Goal: Task Accomplishment & Management: Use online tool/utility

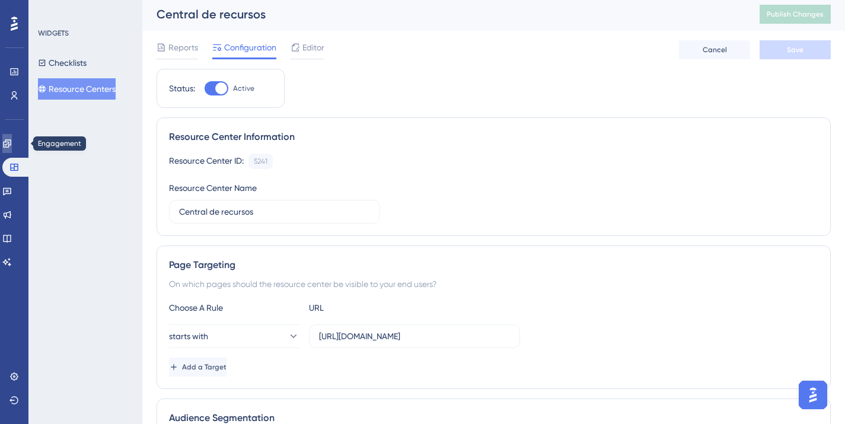
click at [12, 145] on icon at bounding box center [6, 143] width 9 height 9
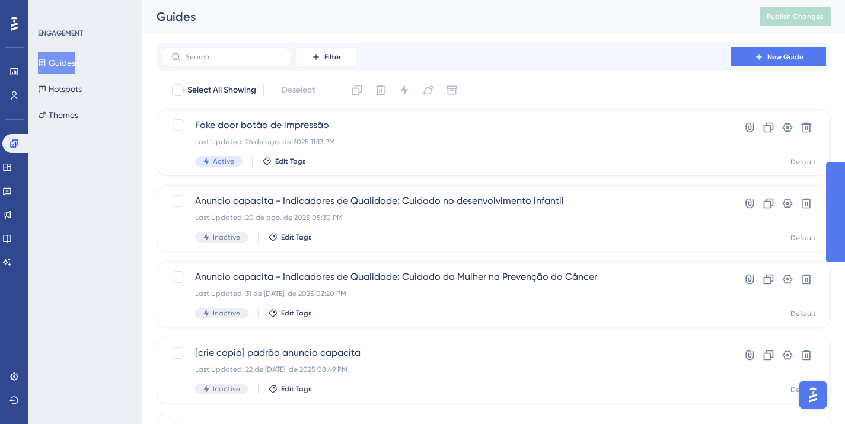
click at [68, 63] on button "Guides" at bounding box center [56, 62] width 37 height 21
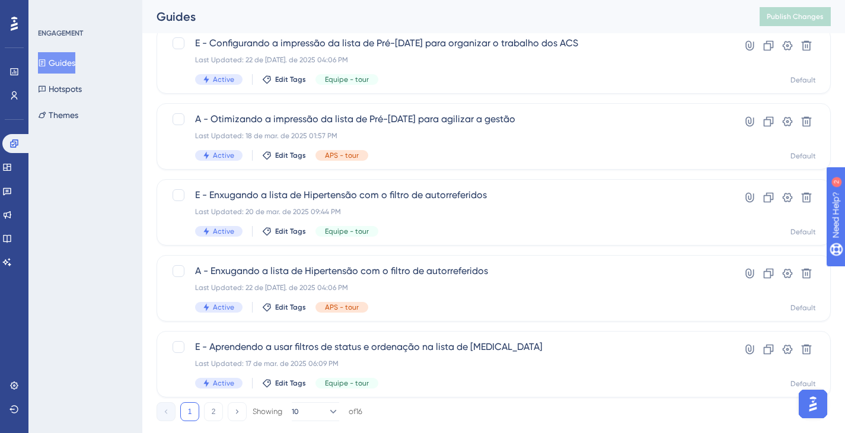
scroll to position [488, 0]
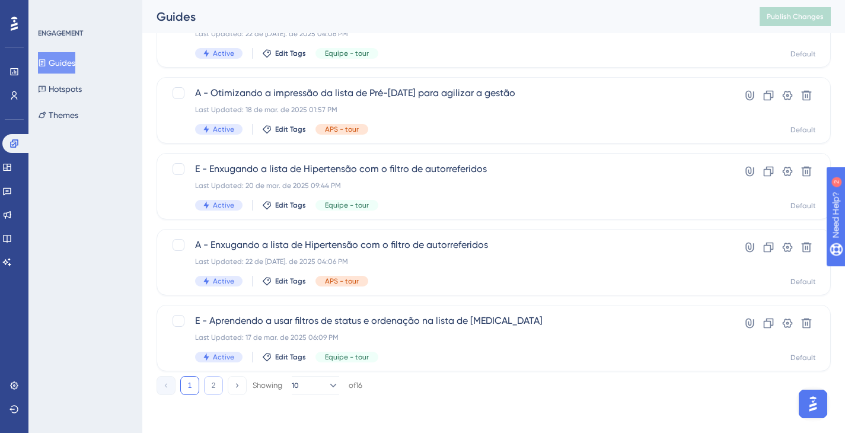
click at [211, 385] on button "2" at bounding box center [213, 385] width 19 height 19
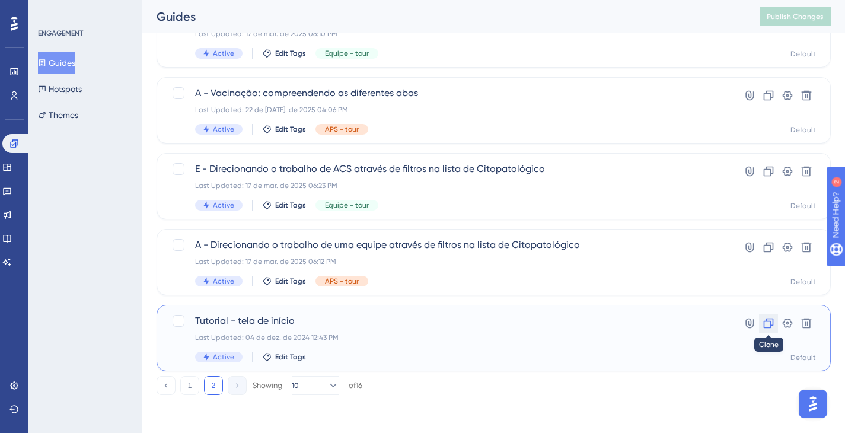
click at [767, 323] on icon at bounding box center [769, 323] width 12 height 12
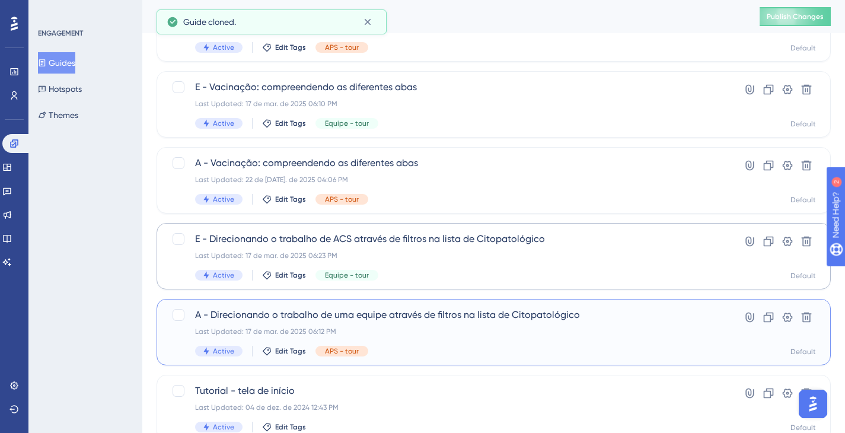
scroll to position [260, 0]
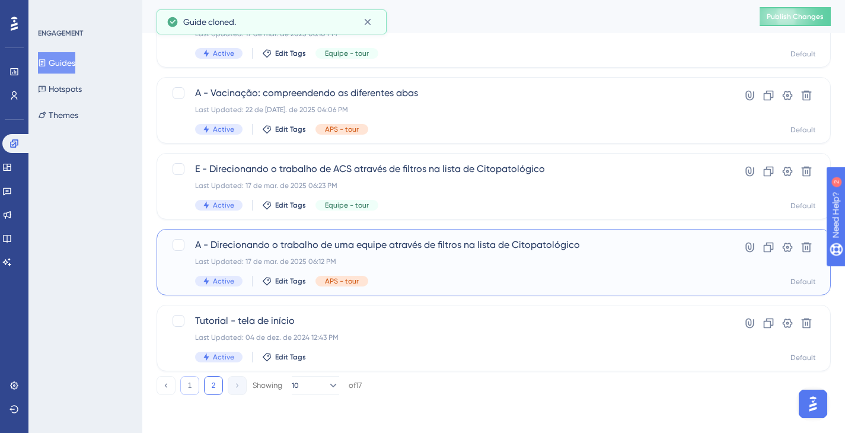
click at [191, 383] on button "1" at bounding box center [189, 385] width 19 height 19
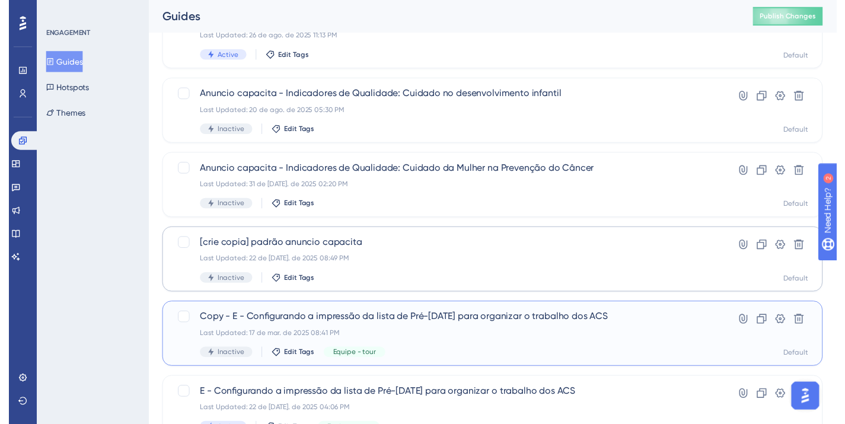
scroll to position [0, 0]
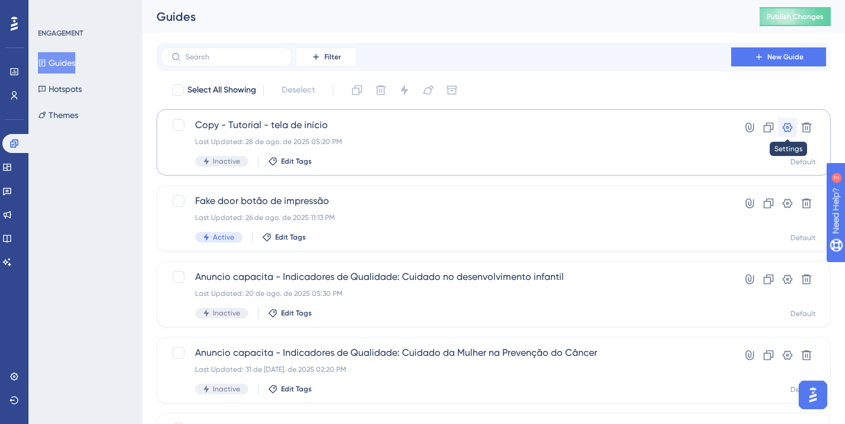
click at [789, 130] on icon at bounding box center [788, 128] width 12 height 12
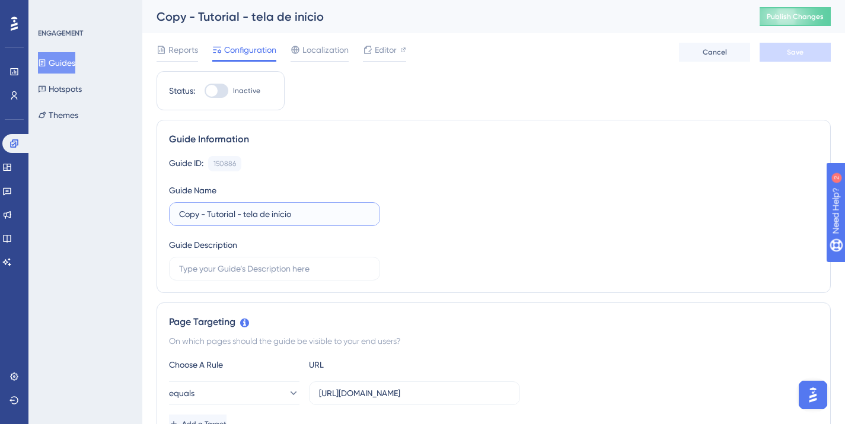
drag, startPoint x: 208, startPoint y: 214, endPoint x: 142, endPoint y: 214, distance: 66.4
drag, startPoint x: 212, startPoint y: 217, endPoint x: 250, endPoint y: 224, distance: 38.5
click at [250, 224] on label "Tutorial - tela de início" at bounding box center [274, 214] width 211 height 24
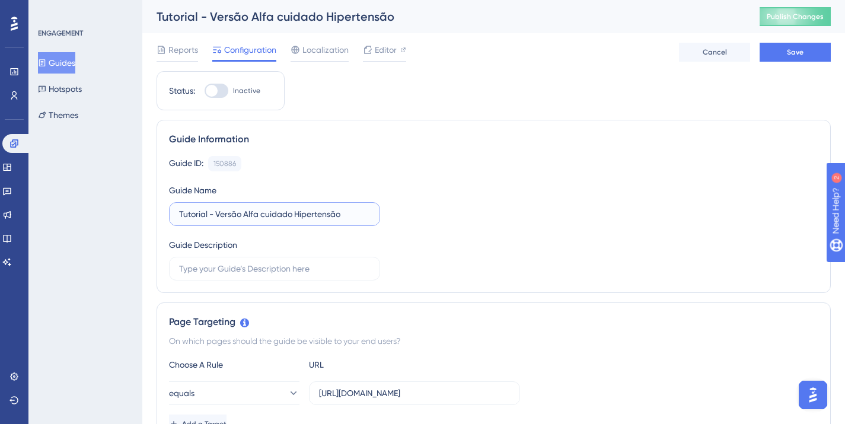
click at [294, 214] on input "Tutorial - Versão Alfa cuidado Hipertensão" at bounding box center [274, 214] width 191 height 13
type input "Tutorial - Versão Alfa cuidado pessoa com Hipertensão"
click at [303, 185] on div "Guide Name Tutorial - Versão Alfa cuidado pessoa com Hipertensão" at bounding box center [274, 204] width 211 height 43
click at [396, 53] on span "Editor" at bounding box center [386, 50] width 22 height 14
click at [390, 391] on input "https://www.impulsoprevine.org/inicio" at bounding box center [414, 393] width 191 height 13
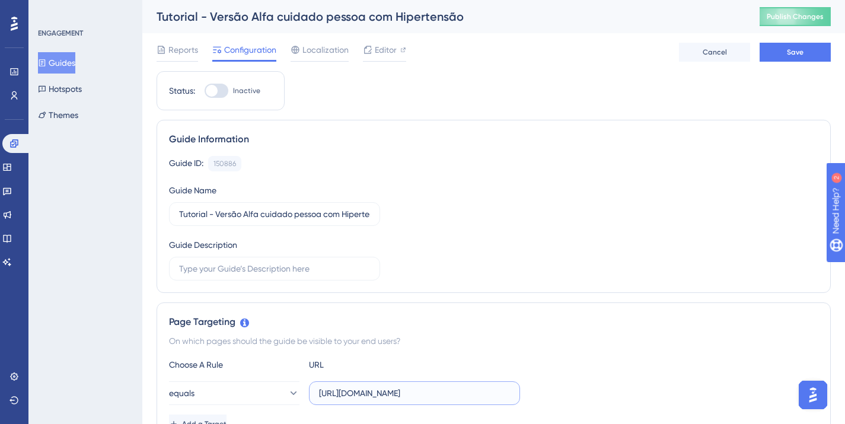
click at [390, 391] on input "https://www.impulsoprevine.org/inicio" at bounding box center [414, 393] width 191 height 13
click at [339, 390] on input "https://www.impulsoprevine.org/inicio" at bounding box center [414, 393] width 191 height 13
paste input "https://www.impulsoprevine.org/cofin25/indicadores/cuidado_da_pessoa_com_hipert…"
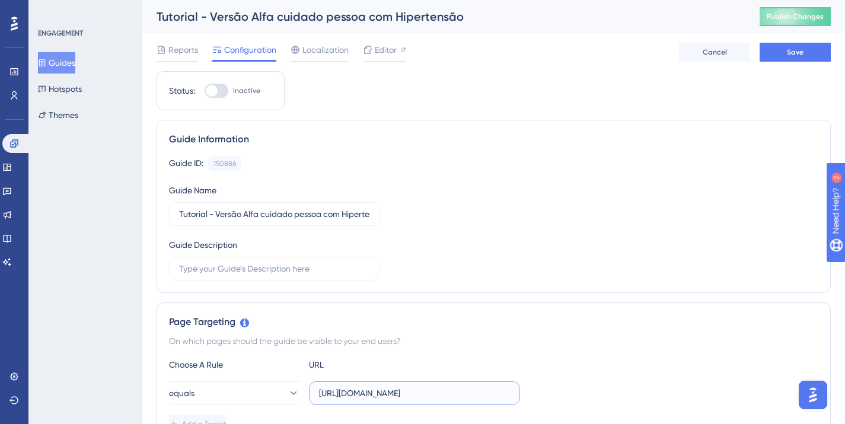
scroll to position [0, 164]
type input "https://www.impulsoprevine.org/cofin25/indicadores/cuidado_da_pessoa_com_hipert…"
click at [281, 361] on div "Choose A Rule" at bounding box center [234, 365] width 130 height 14
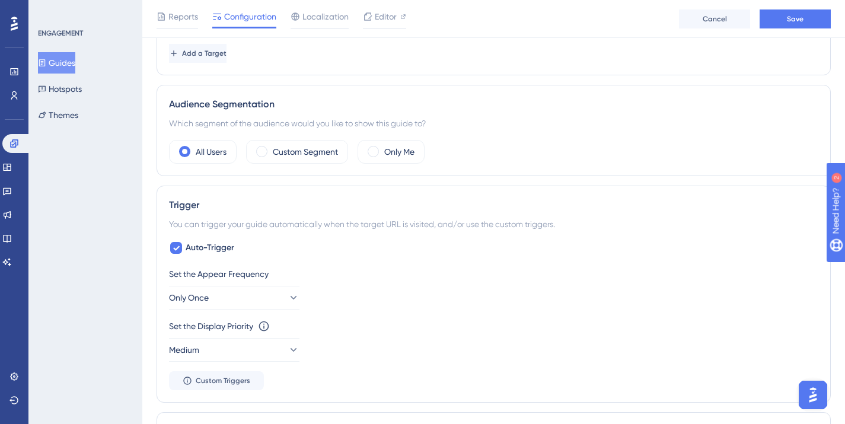
scroll to position [411, 0]
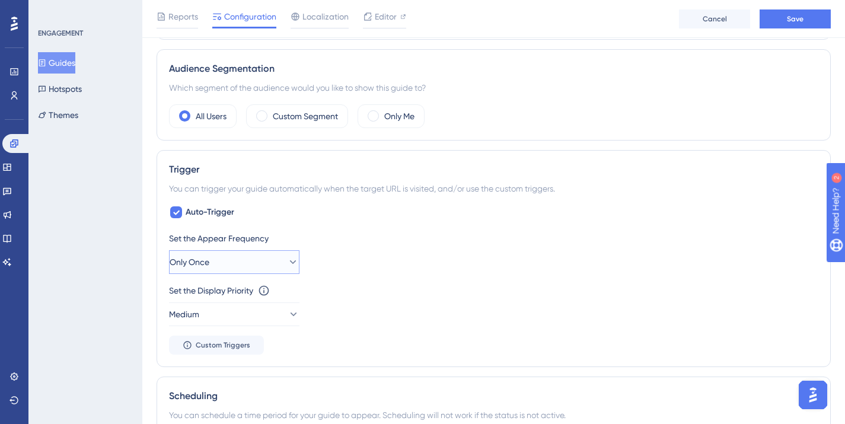
click at [272, 267] on button "Only Once" at bounding box center [234, 262] width 130 height 24
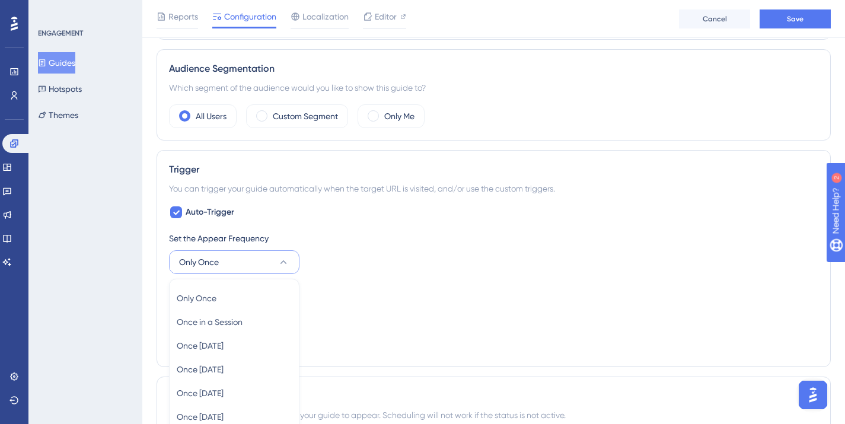
scroll to position [568, 0]
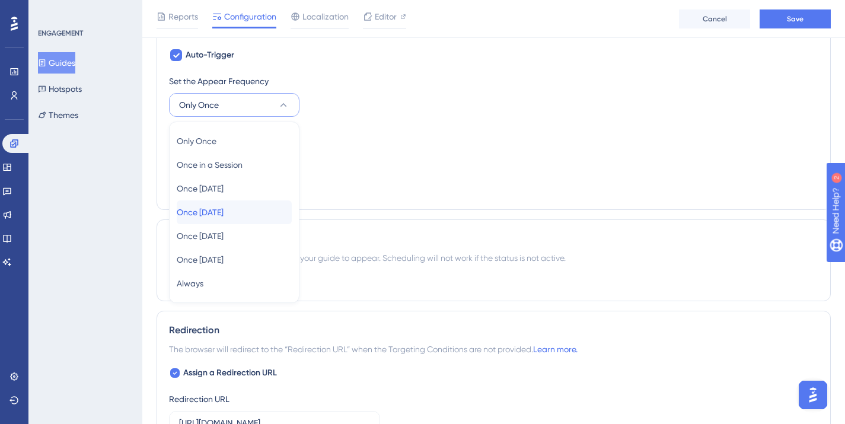
click at [243, 219] on div "Once in 7 days Once in 7 days" at bounding box center [234, 212] width 115 height 24
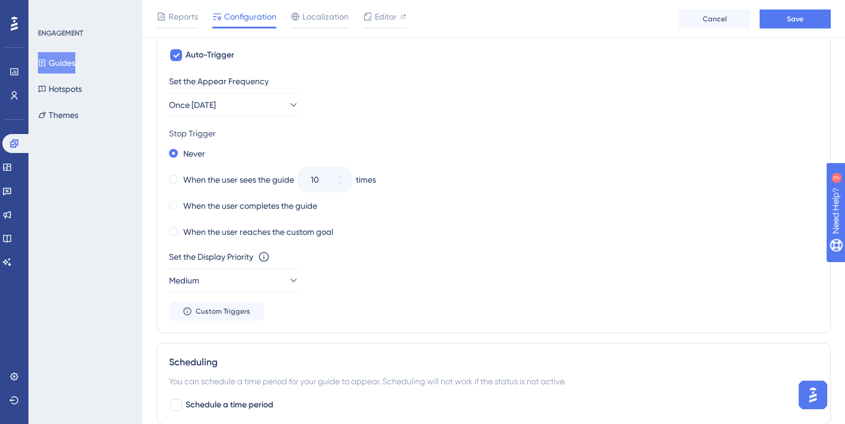
click at [422, 247] on div "Set the Appear Frequency Once in 7 days Stop Trigger Never When the user sees t…" at bounding box center [493, 197] width 649 height 247
click at [309, 186] on div "10" at bounding box center [314, 180] width 31 height 24
click at [200, 180] on label "When the user sees the guide" at bounding box center [238, 180] width 111 height 14
click at [347, 177] on button "10" at bounding box center [340, 174] width 21 height 12
click at [347, 177] on button "11" at bounding box center [340, 174] width 21 height 12
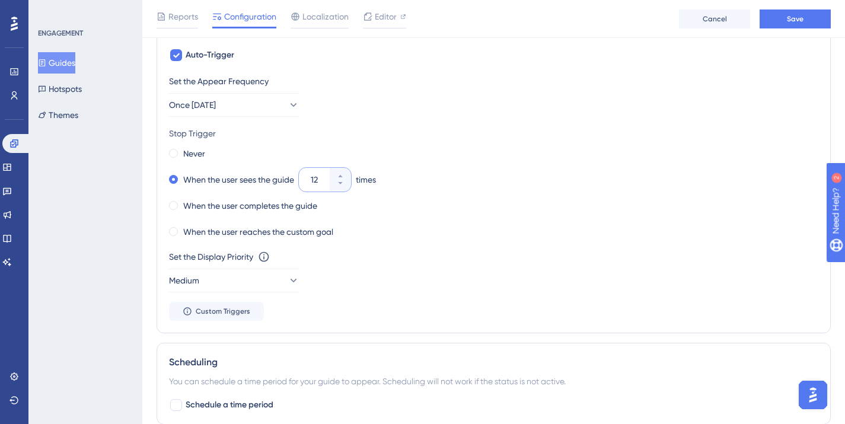
click at [327, 180] on input "12" at bounding box center [319, 180] width 17 height 14
click at [322, 180] on input "12" at bounding box center [319, 180] width 17 height 14
click at [319, 181] on input "12" at bounding box center [319, 180] width 17 height 14
type input "02"
click at [354, 130] on div "Stop Trigger" at bounding box center [493, 133] width 649 height 14
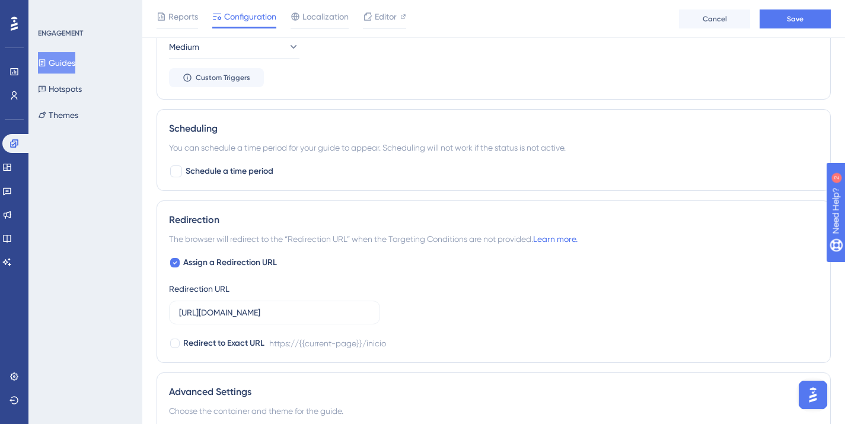
scroll to position [932, 0]
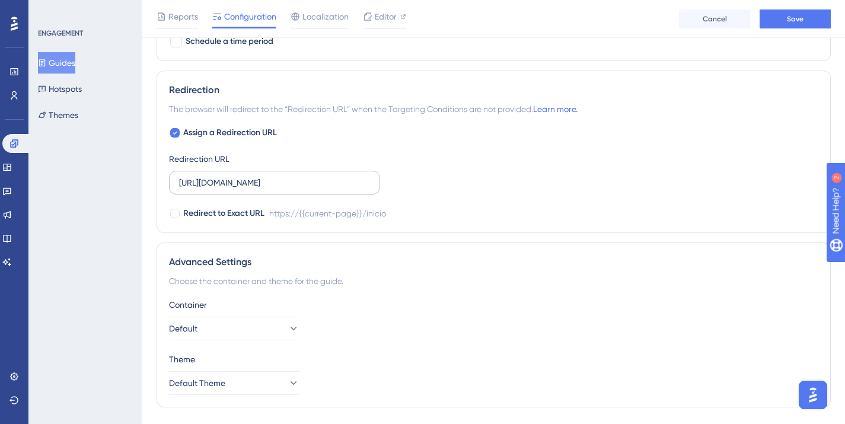
click at [256, 193] on label "https://www.impulsoprevine.org/inicio" at bounding box center [274, 183] width 211 height 24
click at [256, 189] on input "https://www.impulsoprevine.org/inicio" at bounding box center [274, 182] width 191 height 13
click at [256, 193] on label "https://www.impulsoprevine.org/inicio" at bounding box center [274, 183] width 211 height 24
click at [256, 189] on input "https://www.impulsoprevine.org/inicio" at bounding box center [274, 182] width 191 height 13
click at [256, 187] on input "https://www.impulsoprevine.org/inicio" at bounding box center [274, 182] width 191 height 13
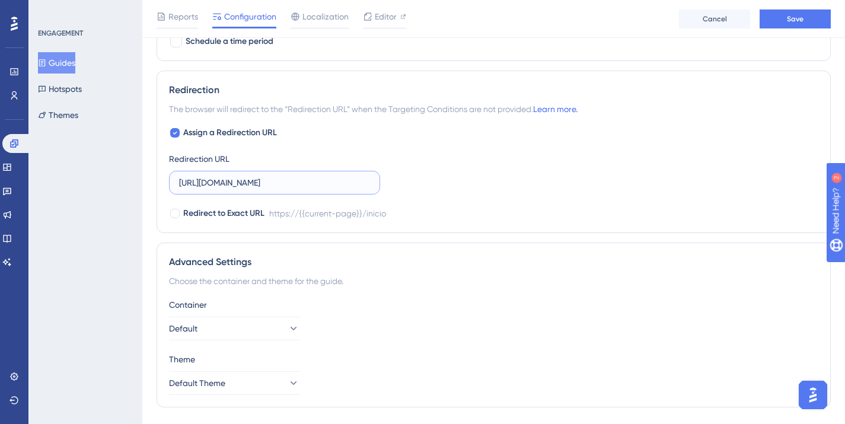
click at [256, 187] on input "https://www.impulsoprevine.org/inicio" at bounding box center [274, 182] width 191 height 13
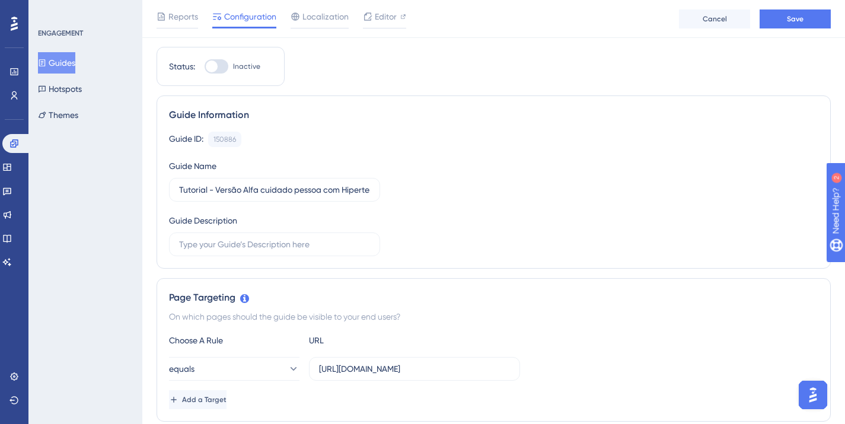
scroll to position [0, 0]
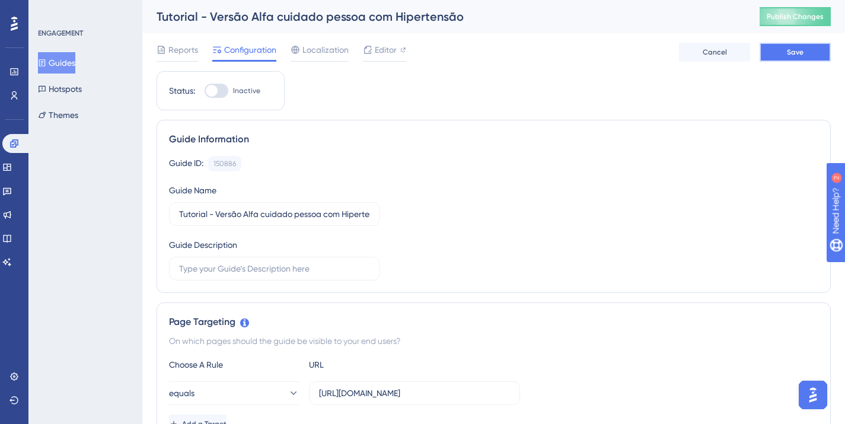
click at [784, 56] on button "Save" at bounding box center [795, 52] width 71 height 19
click at [383, 53] on span "Editor" at bounding box center [386, 50] width 22 height 14
